Goal: Entertainment & Leisure: Consume media (video, audio)

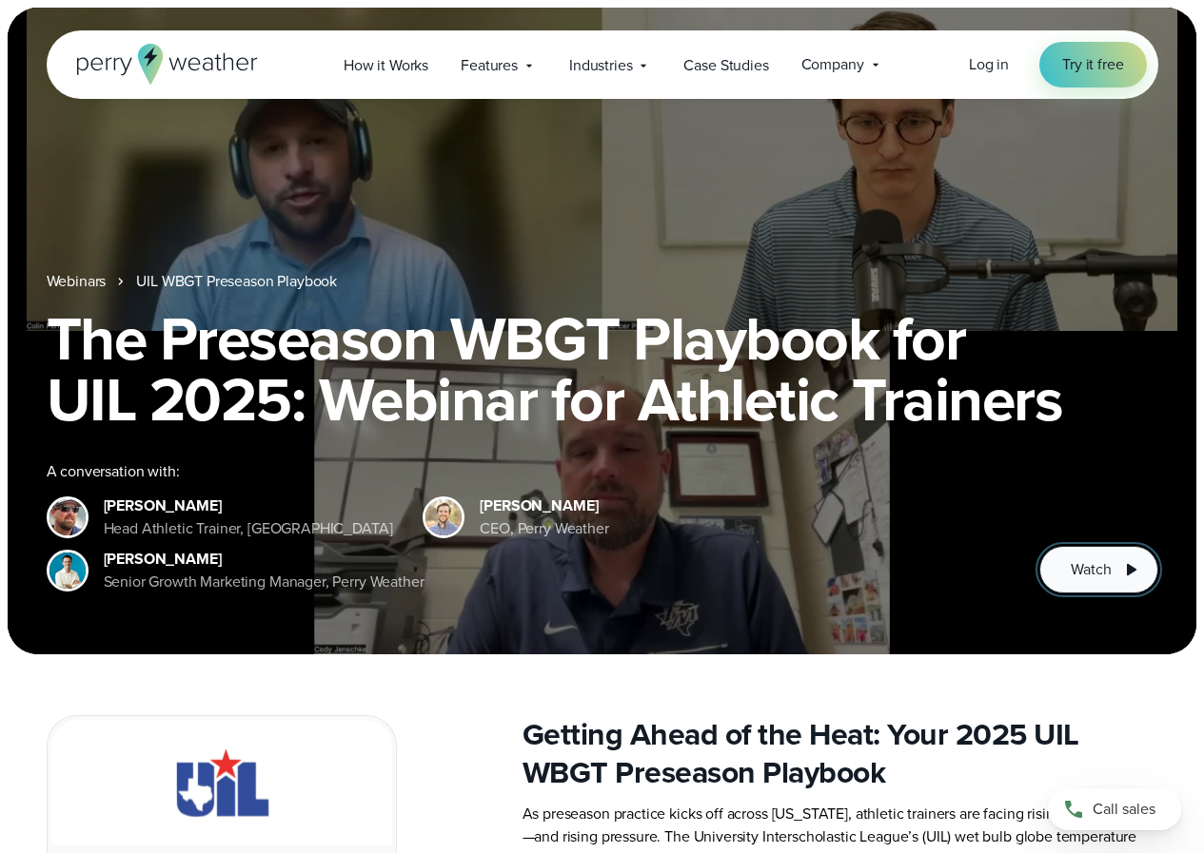
click at [1099, 562] on span "Watch" at bounding box center [1090, 570] width 40 height 23
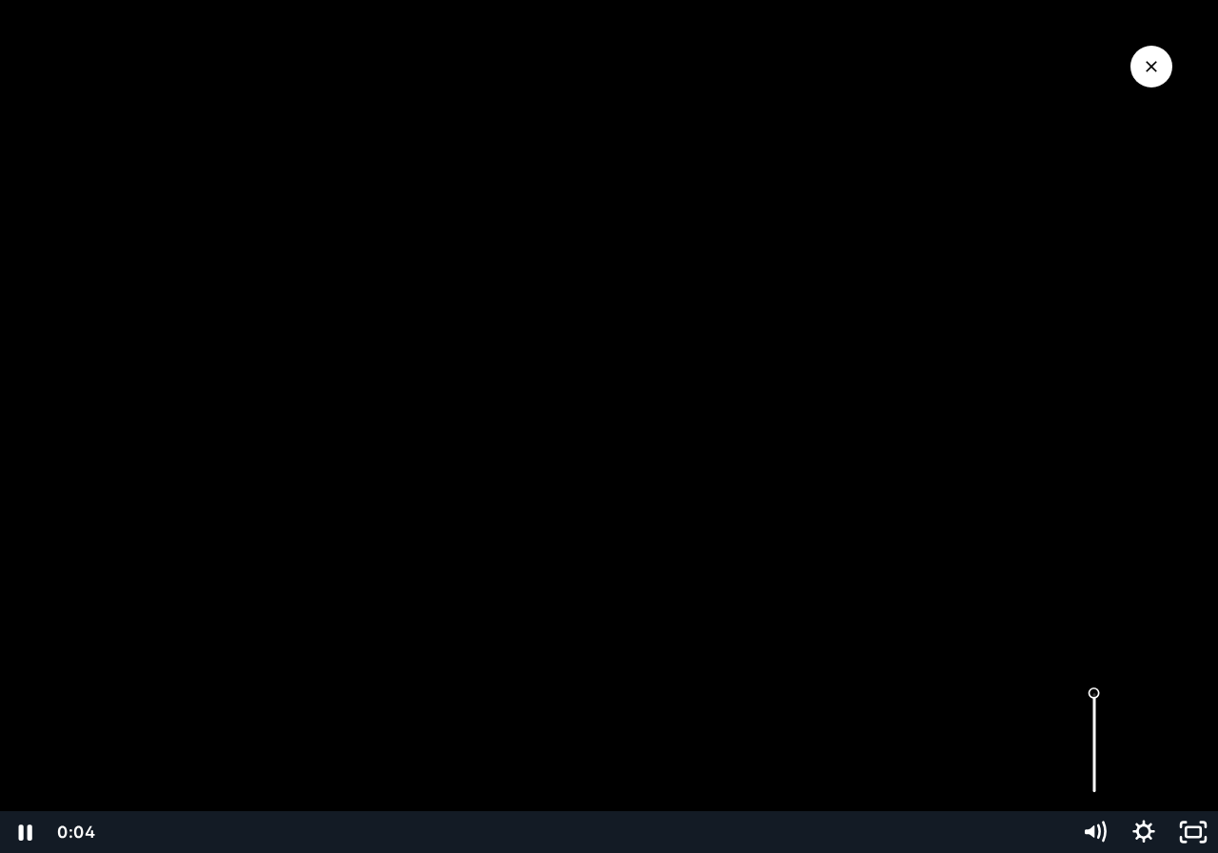
click at [1093, 719] on div "Volume" at bounding box center [1093, 744] width 49 height 136
click at [1093, 707] on div "Volume" at bounding box center [1093, 744] width 49 height 136
click at [1093, 693] on div "Volume" at bounding box center [1093, 744] width 49 height 136
drag, startPoint x: 1094, startPoint y: 694, endPoint x: 1094, endPoint y: 643, distance: 50.4
click at [1094, 643] on div "Click for sound @keyframes VOLUME_SMALL_WAVE_FLASH { 0% { opacity: 0; } 33% { o…" at bounding box center [609, 426] width 1218 height 853
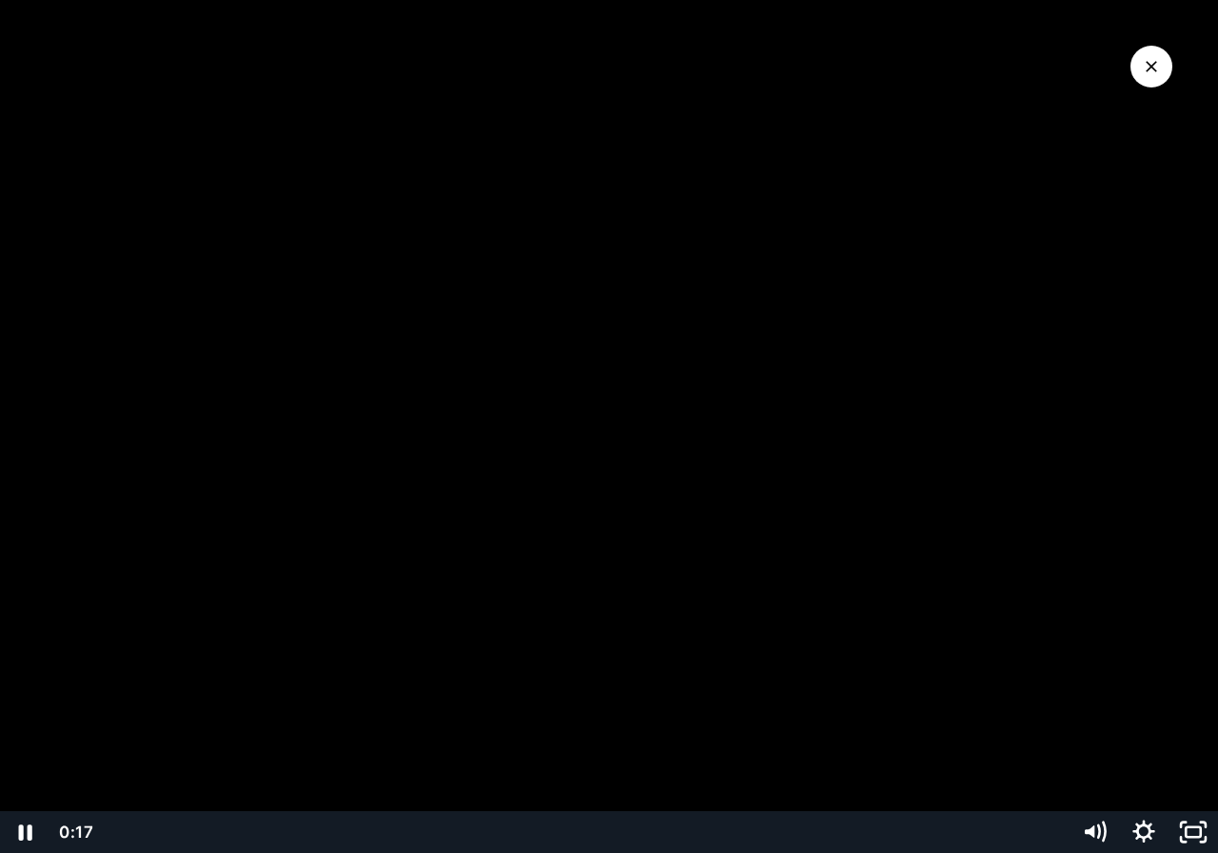
click at [1001, 548] on div at bounding box center [609, 426] width 1218 height 853
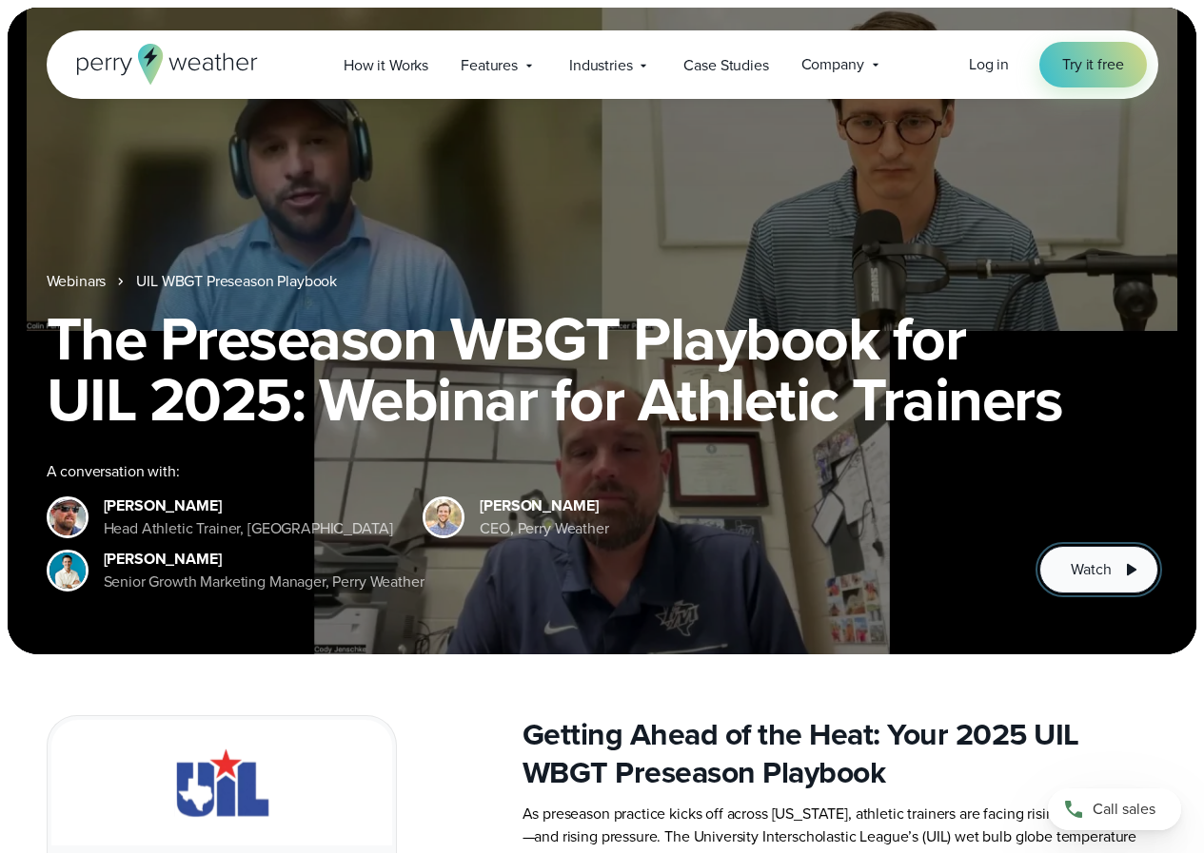
click at [1115, 578] on button "Watch" at bounding box center [1098, 570] width 118 height 48
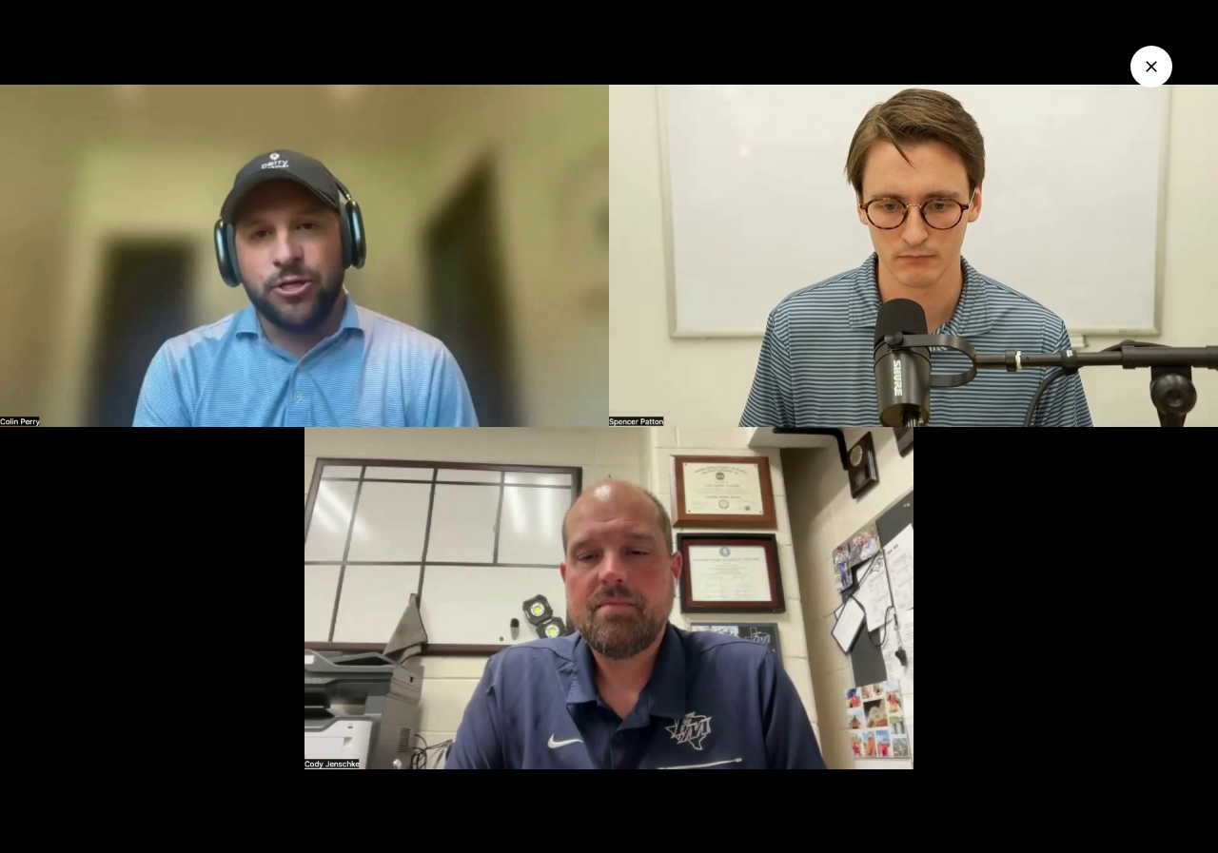
click at [190, 665] on img at bounding box center [609, 426] width 1218 height 853
click at [1106, 654] on img at bounding box center [609, 426] width 1218 height 853
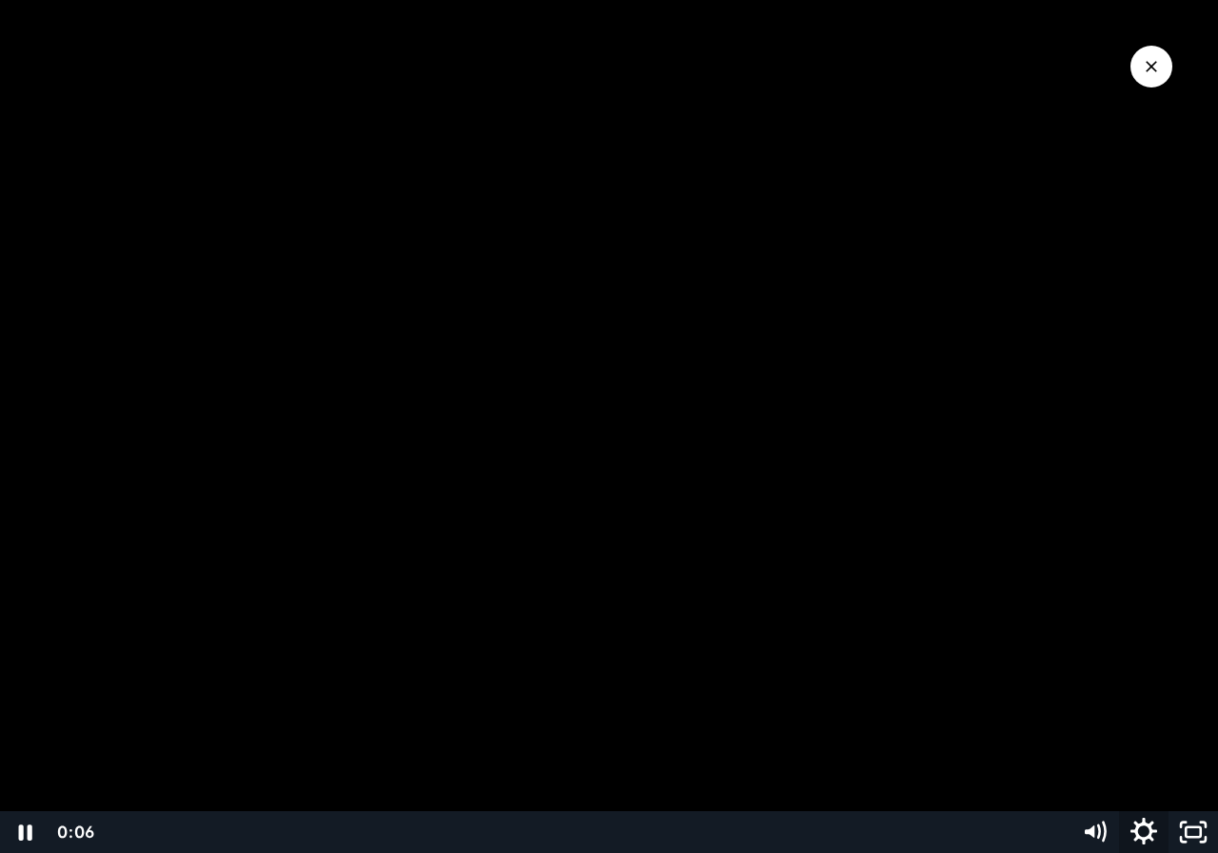
click at [1136, 833] on icon "Show settings menu" at bounding box center [1143, 833] width 59 height 50
click at [1150, 845] on icon "Hide settings menu" at bounding box center [1143, 833] width 49 height 42
click at [767, 431] on div at bounding box center [609, 426] width 1218 height 853
